Goal: Task Accomplishment & Management: Use online tool/utility

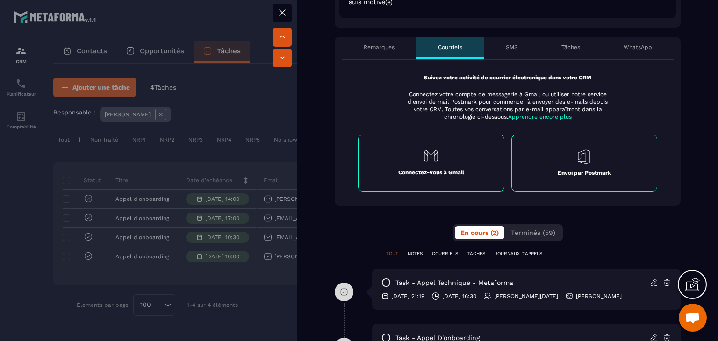
scroll to position [468, 0]
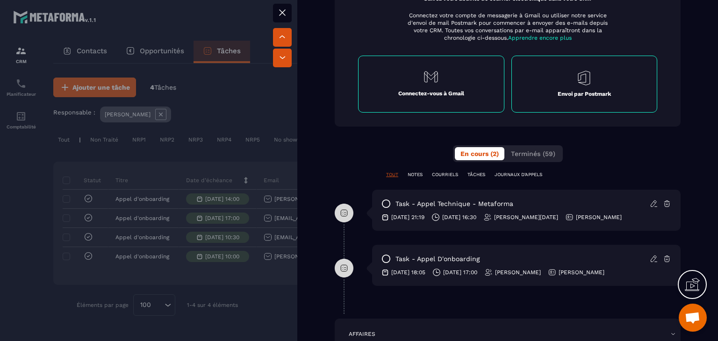
drag, startPoint x: 391, startPoint y: 217, endPoint x: 435, endPoint y: 217, distance: 44.4
click at [435, 217] on div "[DATE] 21:19 [DATE] 16:30 [PERSON_NAME][DATE] [PERSON_NAME]" at bounding box center [527, 217] width 290 height 8
drag, startPoint x: 402, startPoint y: 263, endPoint x: 497, endPoint y: 255, distance: 95.2
click at [497, 255] on div "task - Appel d'onboarding" at bounding box center [527, 258] width 290 height 9
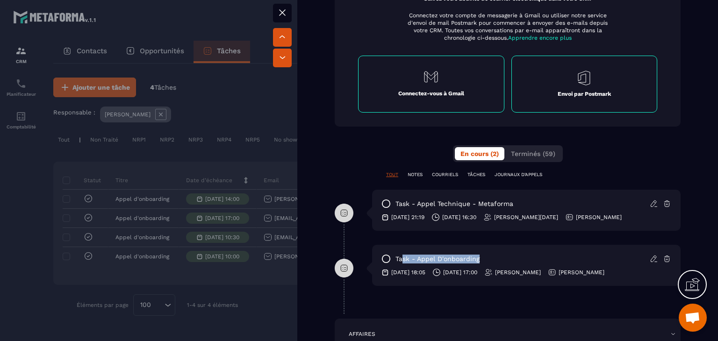
click at [497, 255] on div "task - Appel d'onboarding" at bounding box center [527, 258] width 290 height 9
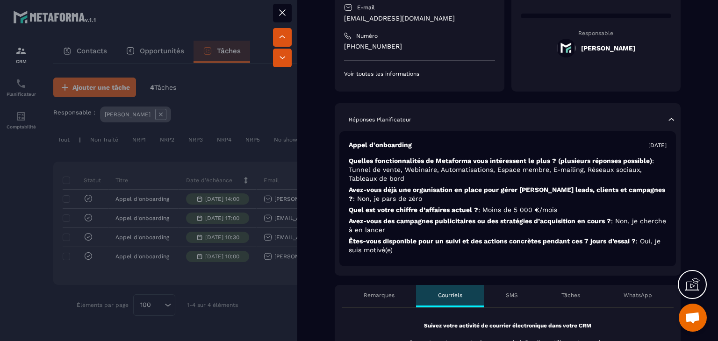
scroll to position [0, 0]
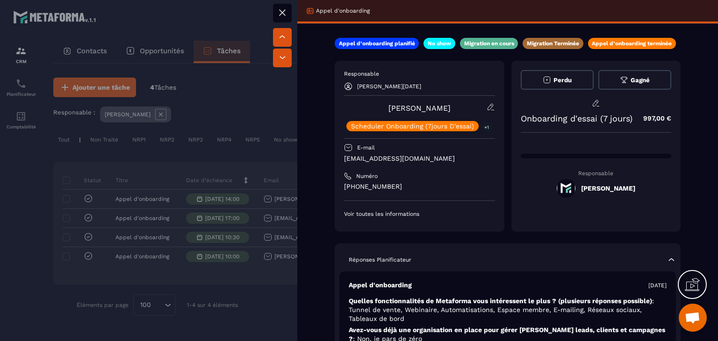
click at [276, 96] on div at bounding box center [359, 170] width 718 height 341
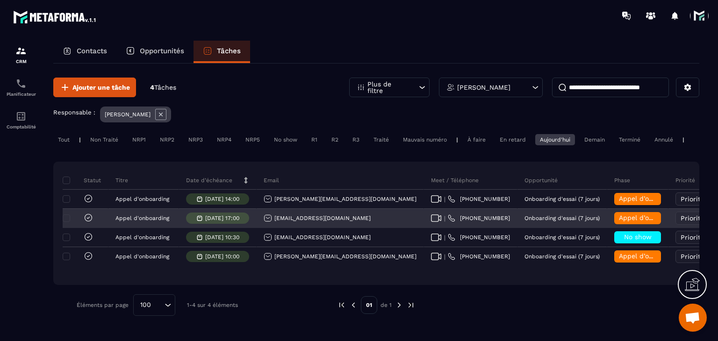
click at [307, 223] on div "[EMAIL_ADDRESS][DOMAIN_NAME]" at bounding box center [317, 218] width 107 height 8
